Goal: Transaction & Acquisition: Purchase product/service

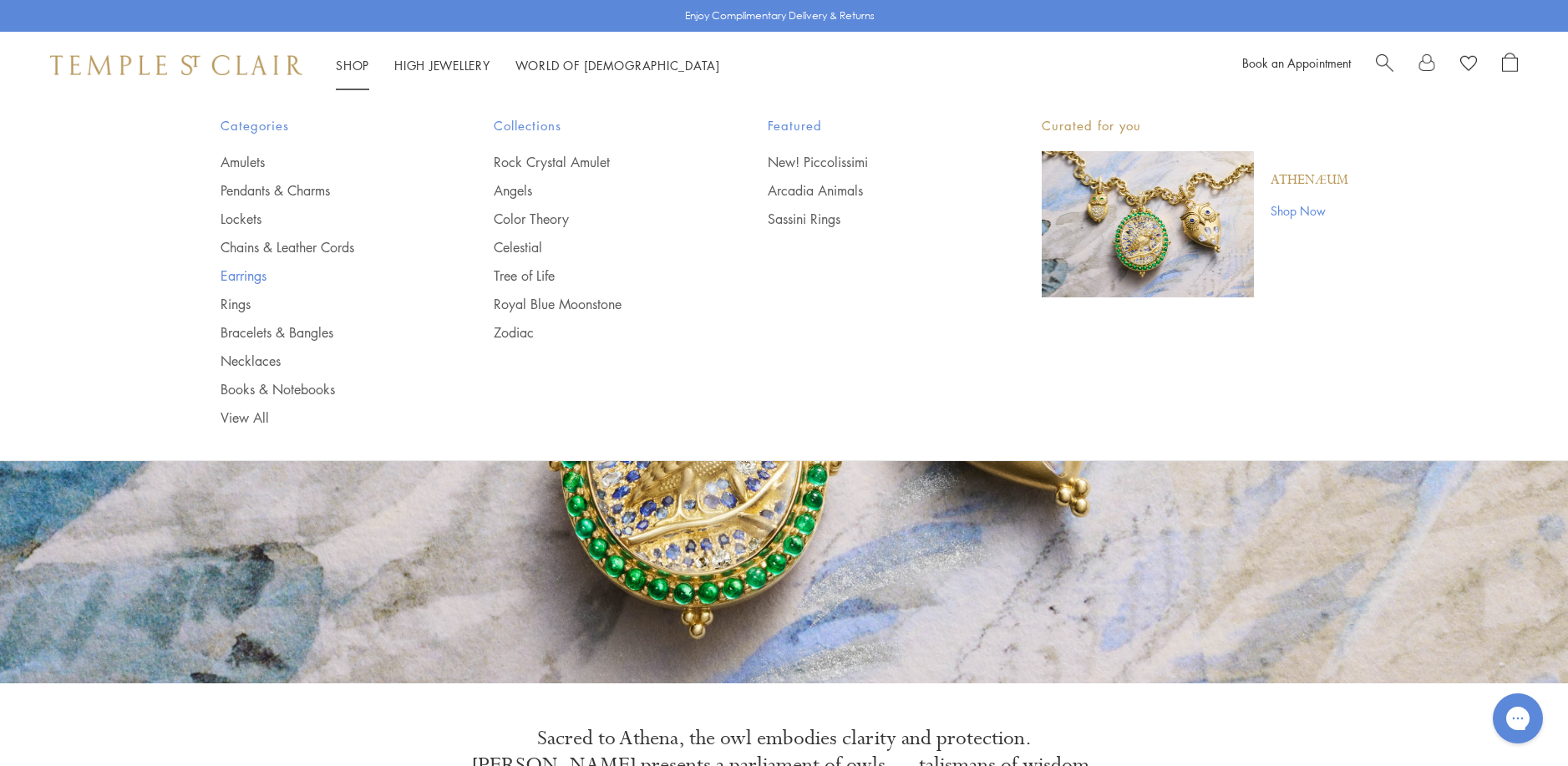
click at [232, 275] on link "Earrings" at bounding box center [324, 275] width 207 height 18
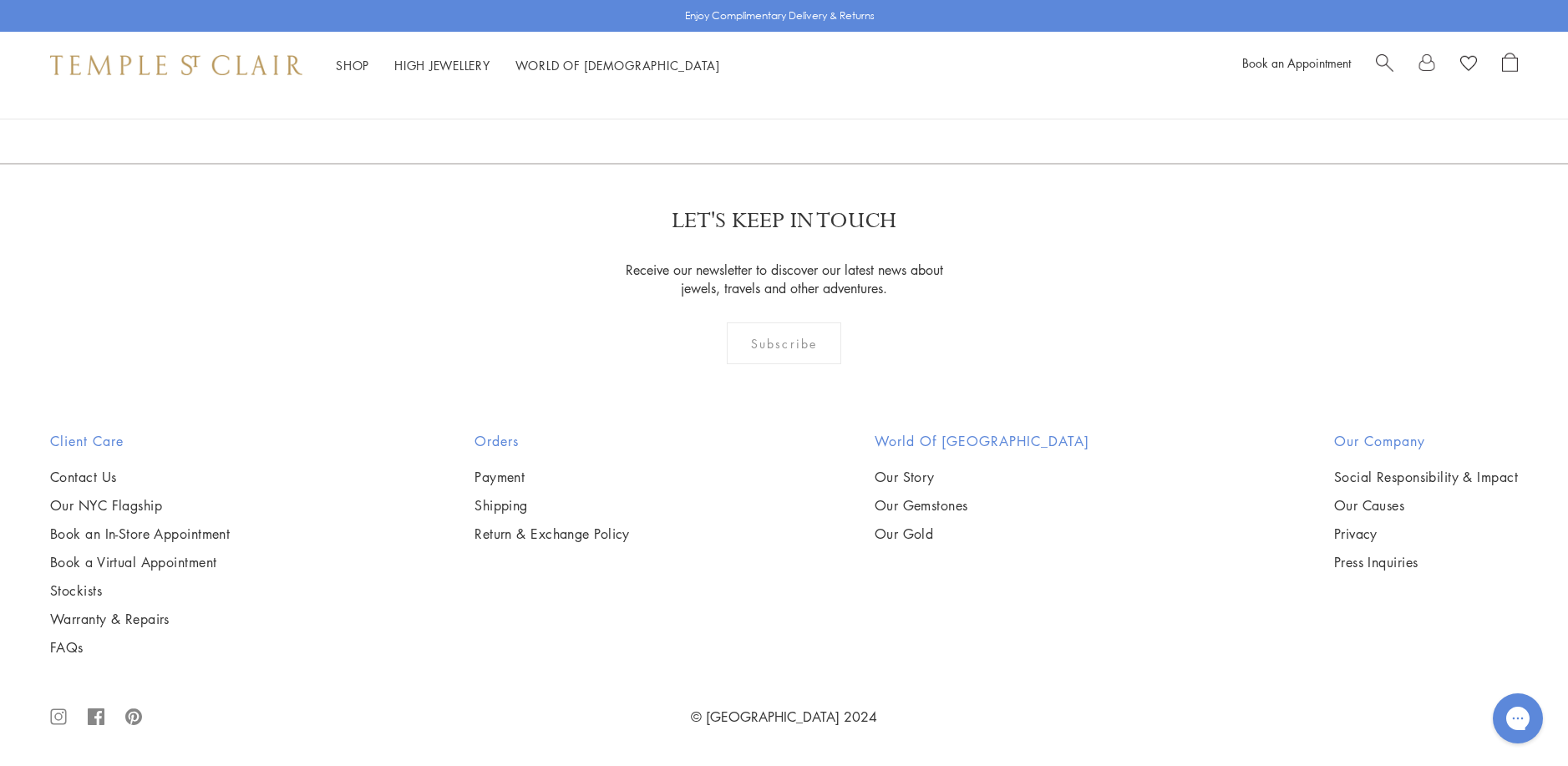
scroll to position [10440, 0]
click at [758, 96] on link "2" at bounding box center [758, 73] width 55 height 46
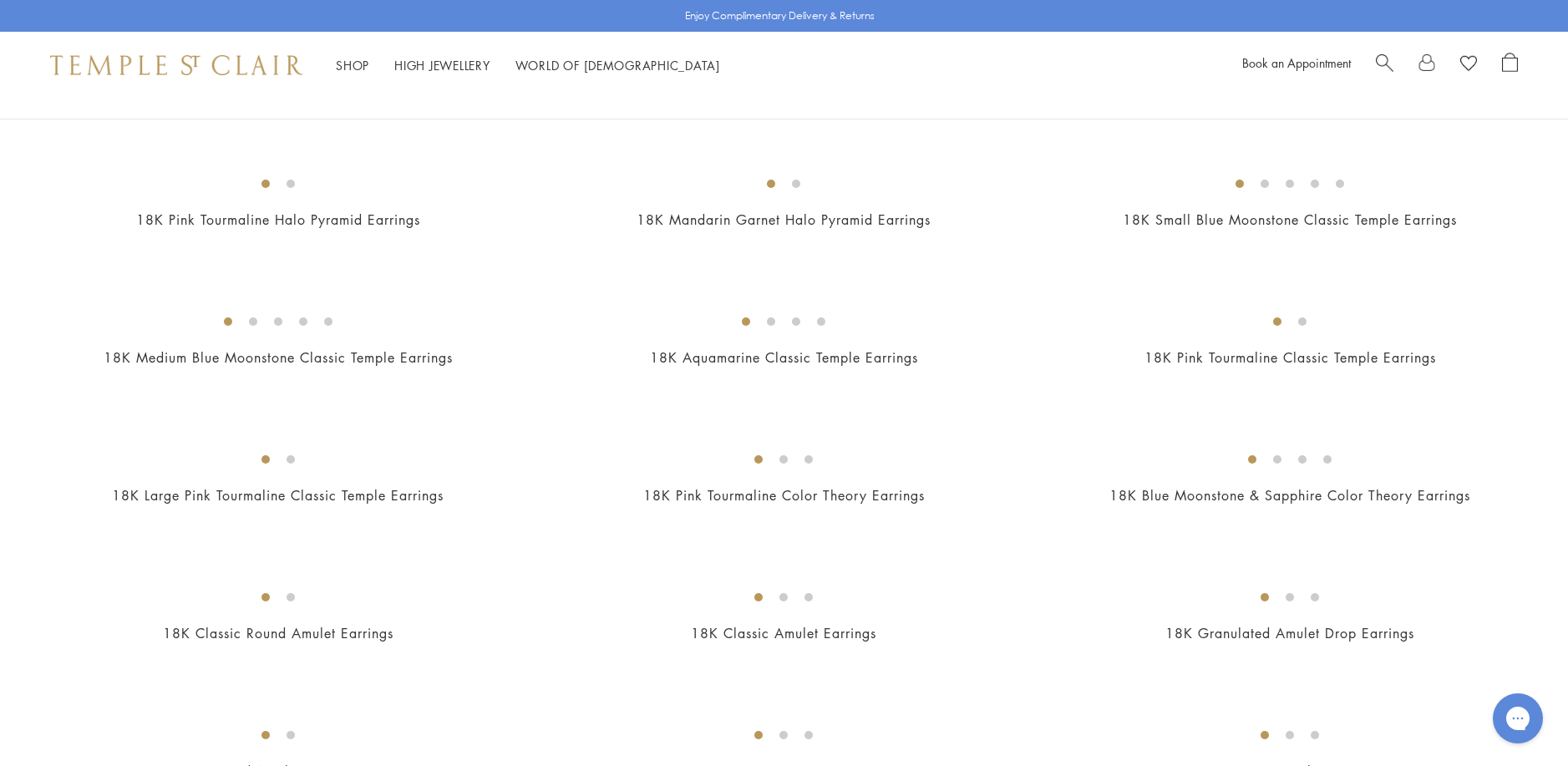
scroll to position [835, 0]
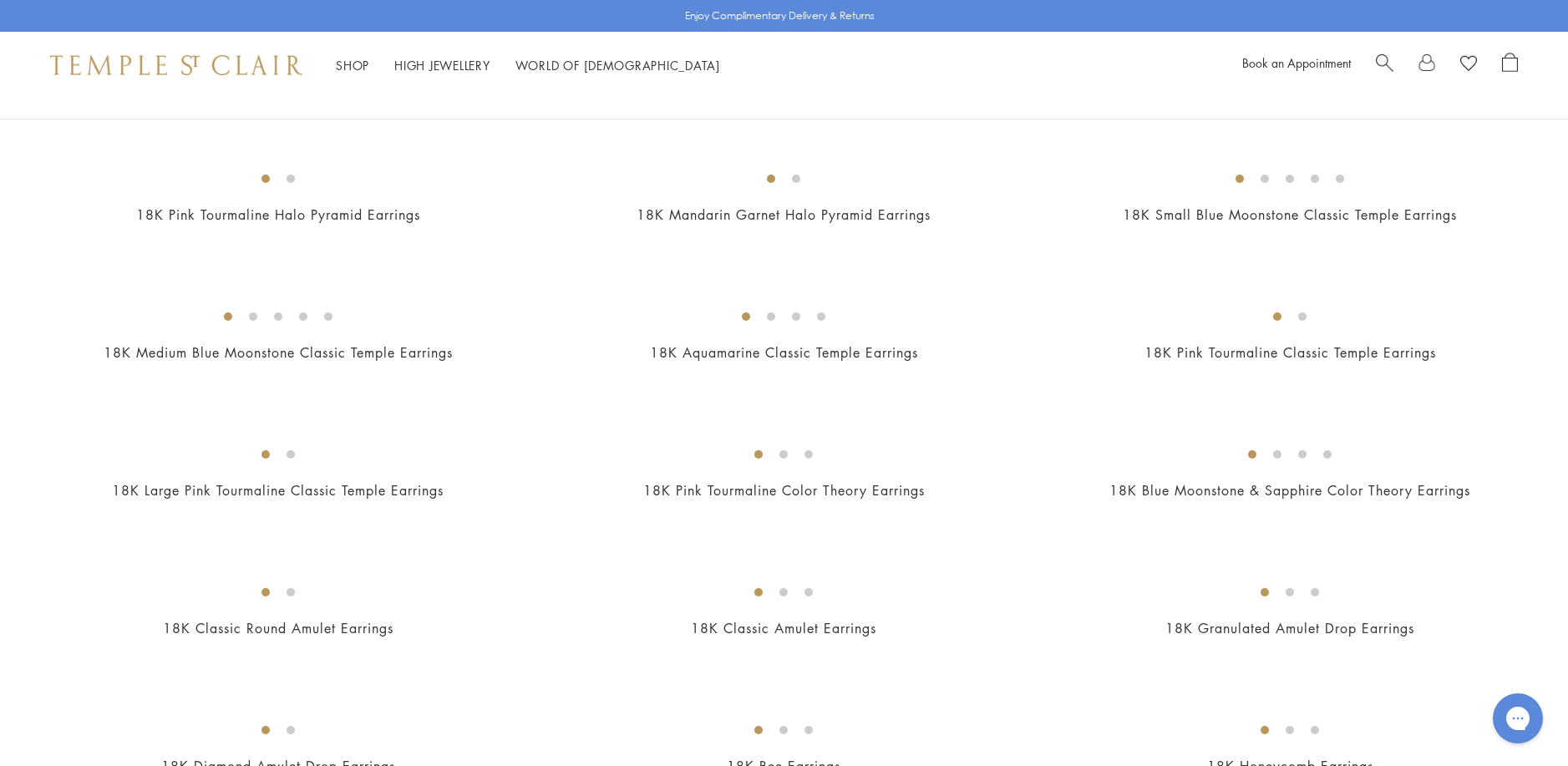
click at [0, 0] on img at bounding box center [0, 0] width 0 height 0
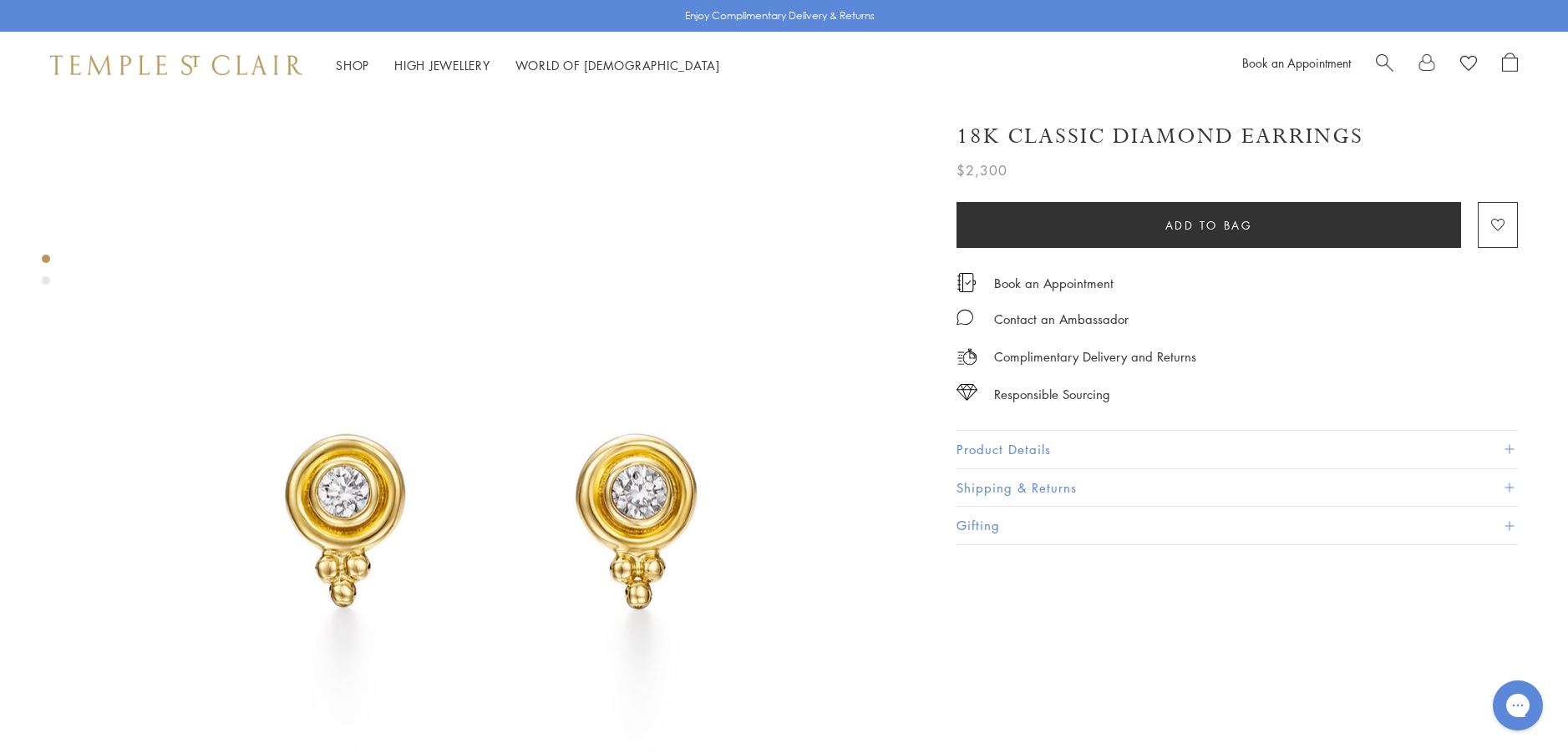
click at [1001, 451] on button "Product Details" at bounding box center [1237, 449] width 561 height 37
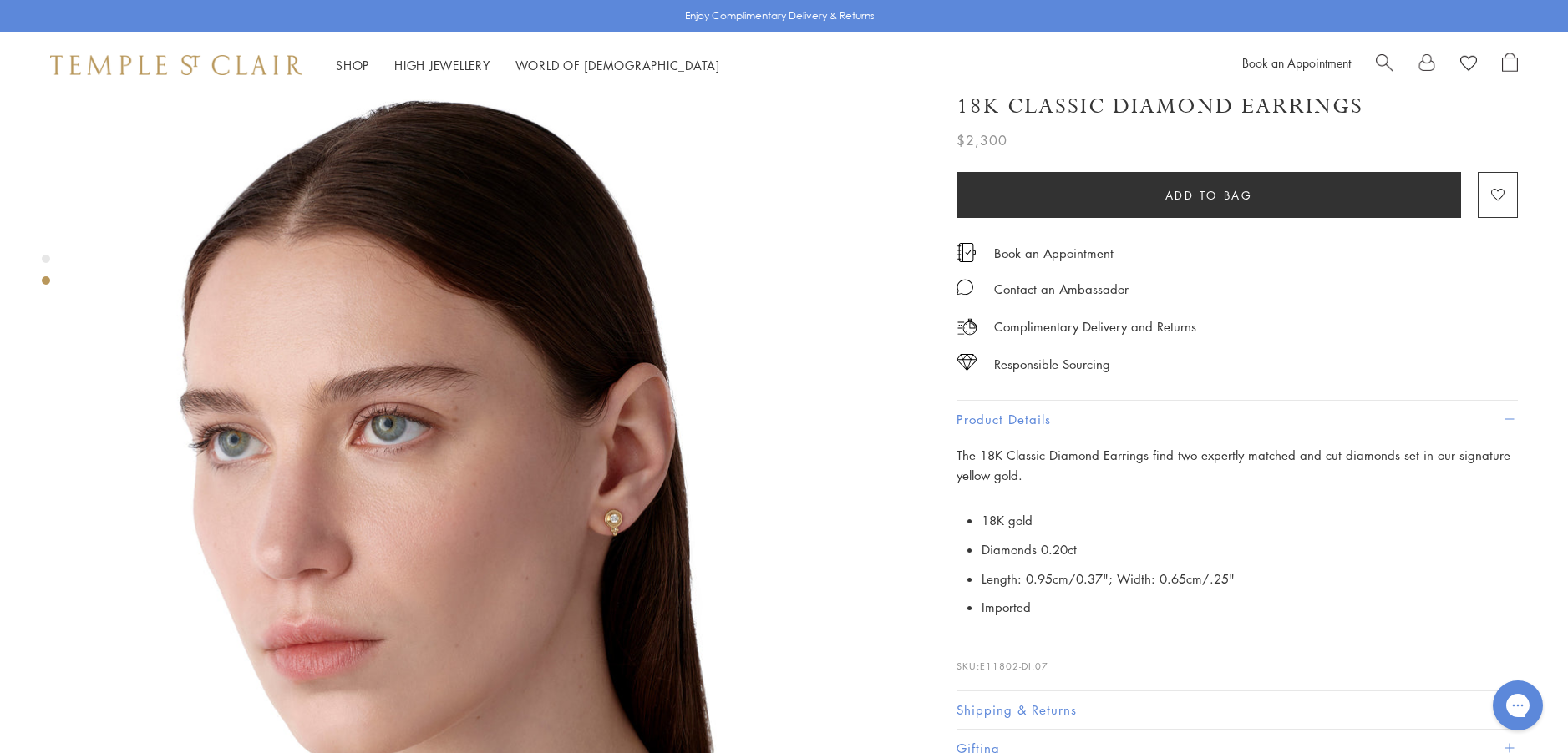
scroll to position [1002, 0]
